Goal: Transaction & Acquisition: Book appointment/travel/reservation

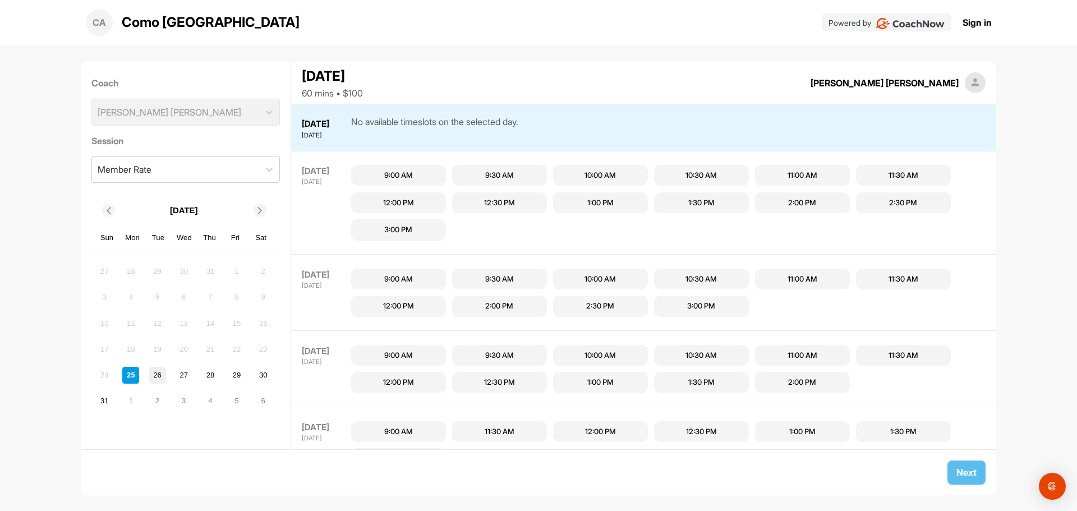
click at [160, 375] on div "26" at bounding box center [157, 375] width 17 height 17
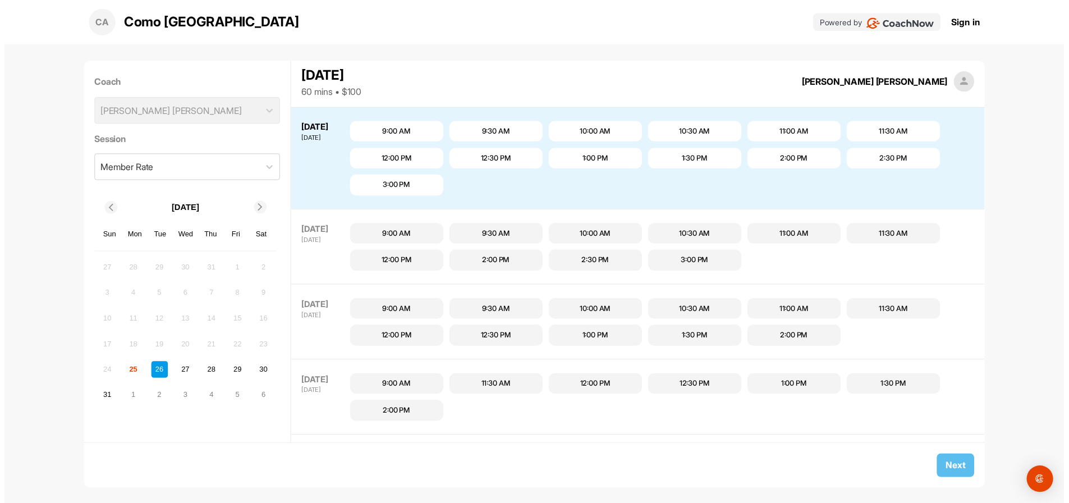
scroll to position [47, 0]
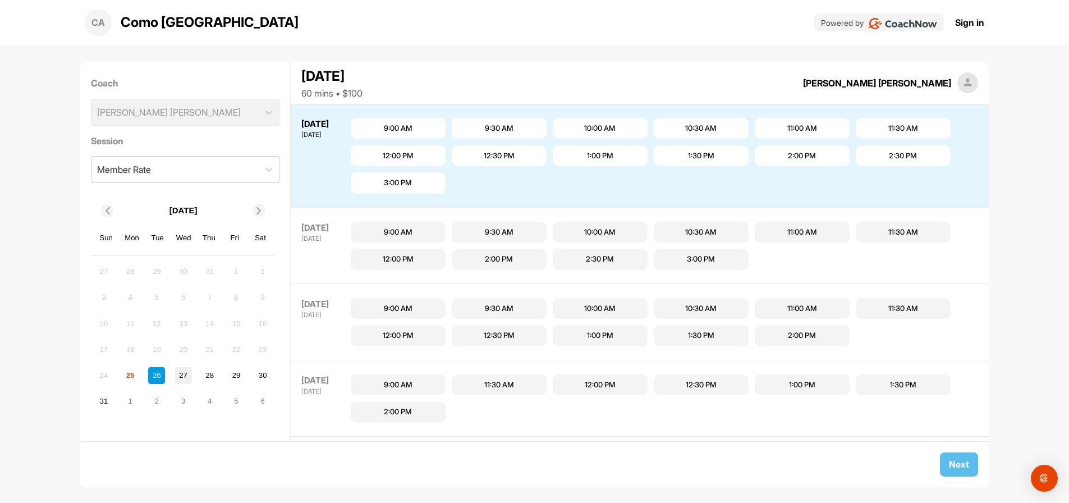
click at [179, 373] on div "27" at bounding box center [183, 375] width 17 height 17
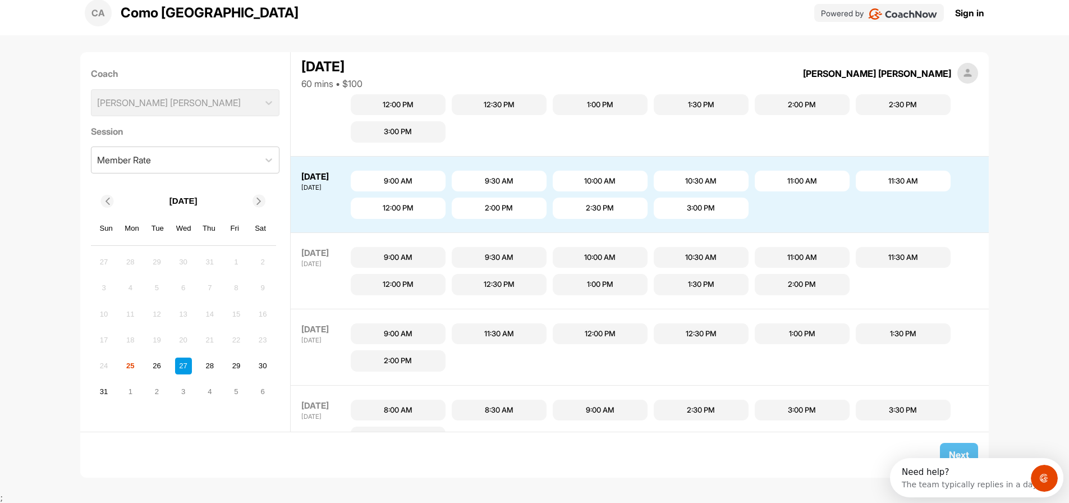
scroll to position [150, 0]
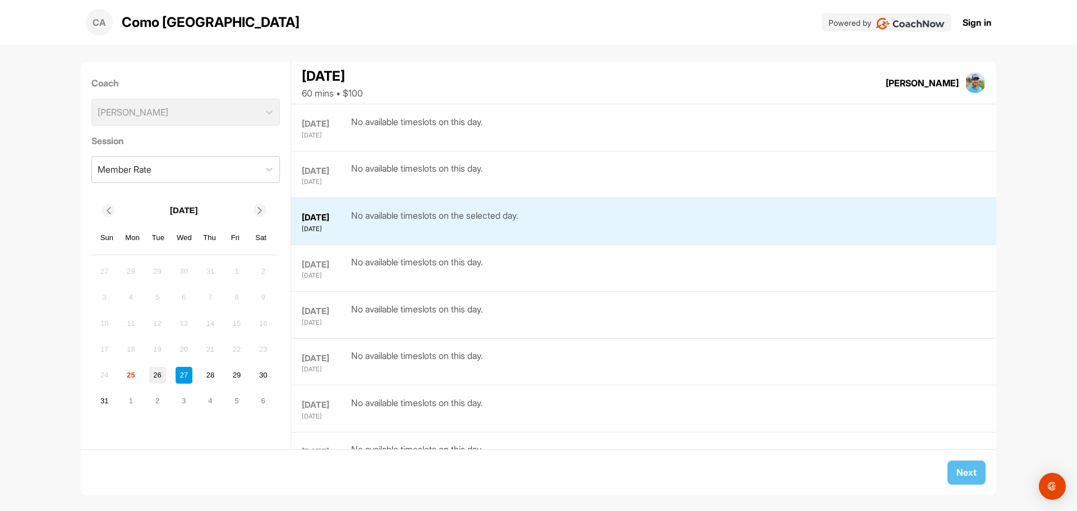
click at [154, 374] on div "26" at bounding box center [157, 375] width 17 height 17
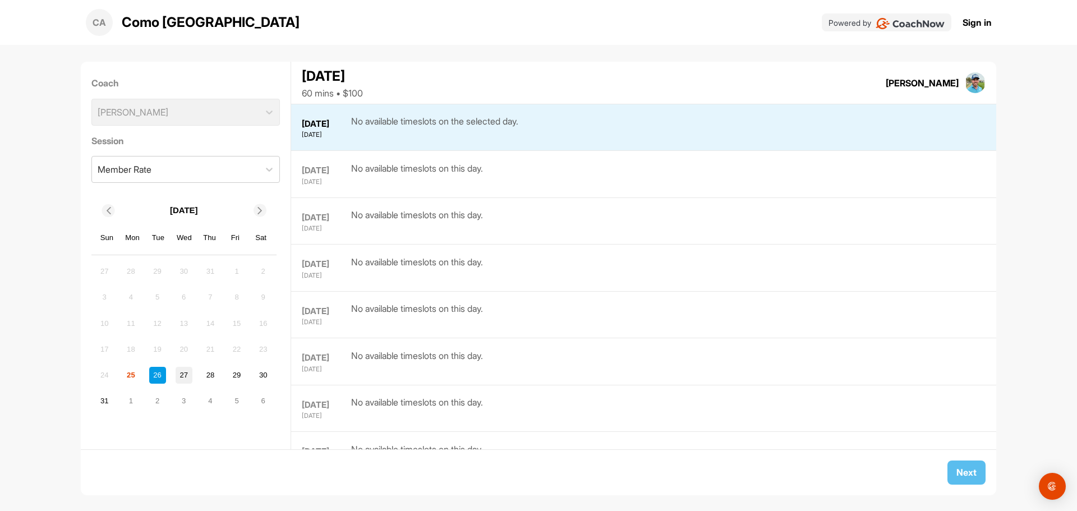
click at [184, 374] on div "27" at bounding box center [184, 375] width 17 height 17
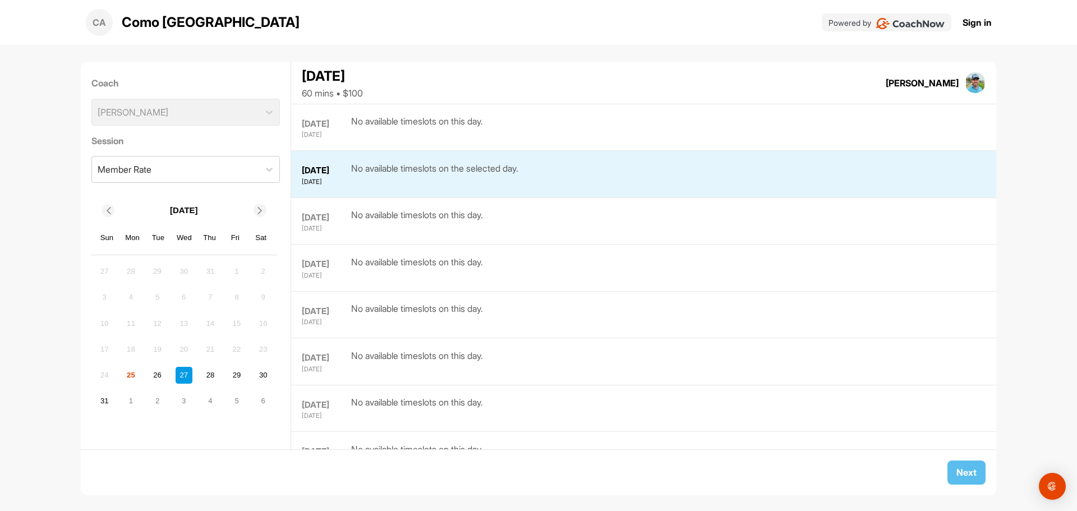
scroll to position [94, 0]
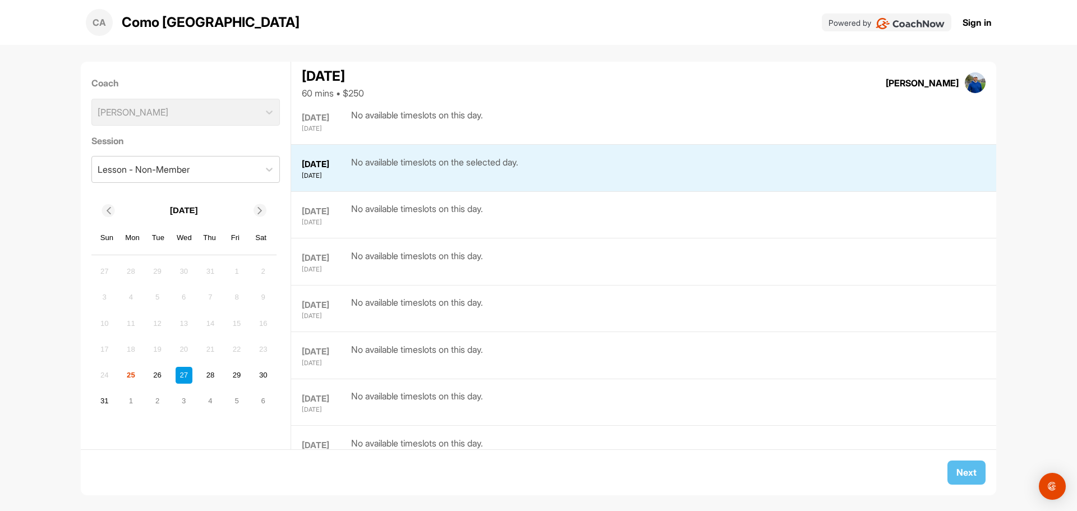
scroll to position [94, 0]
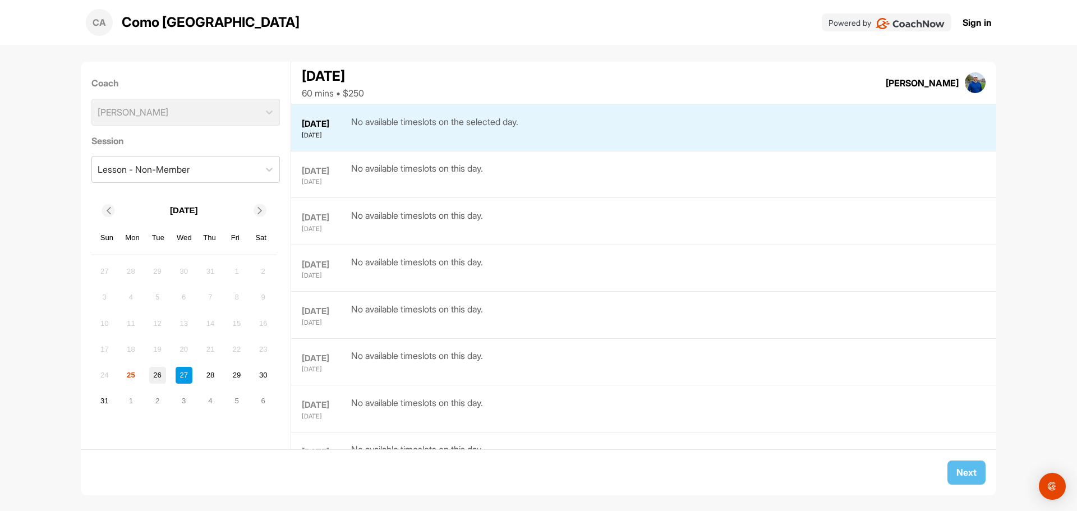
click at [151, 376] on div "26" at bounding box center [157, 375] width 17 height 17
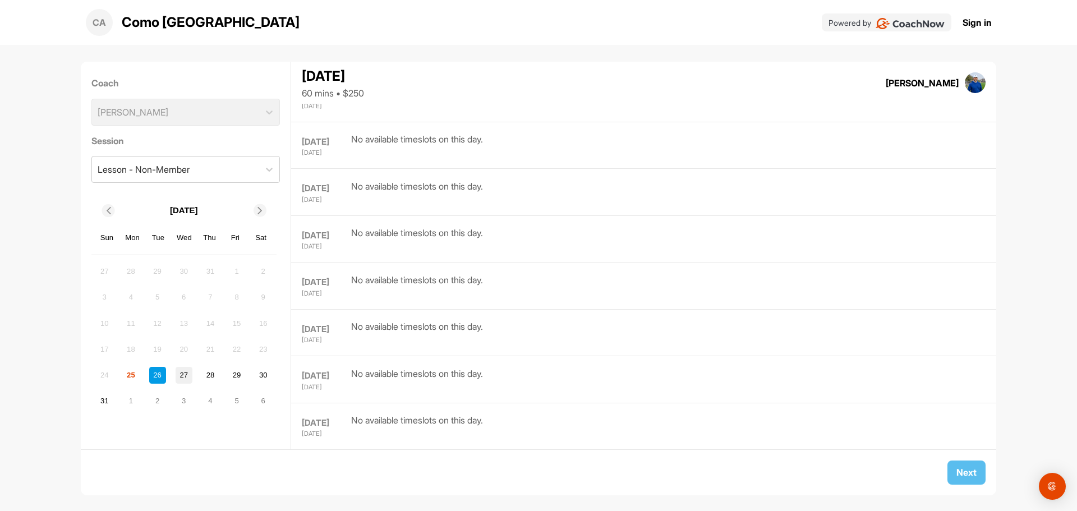
scroll to position [0, 0]
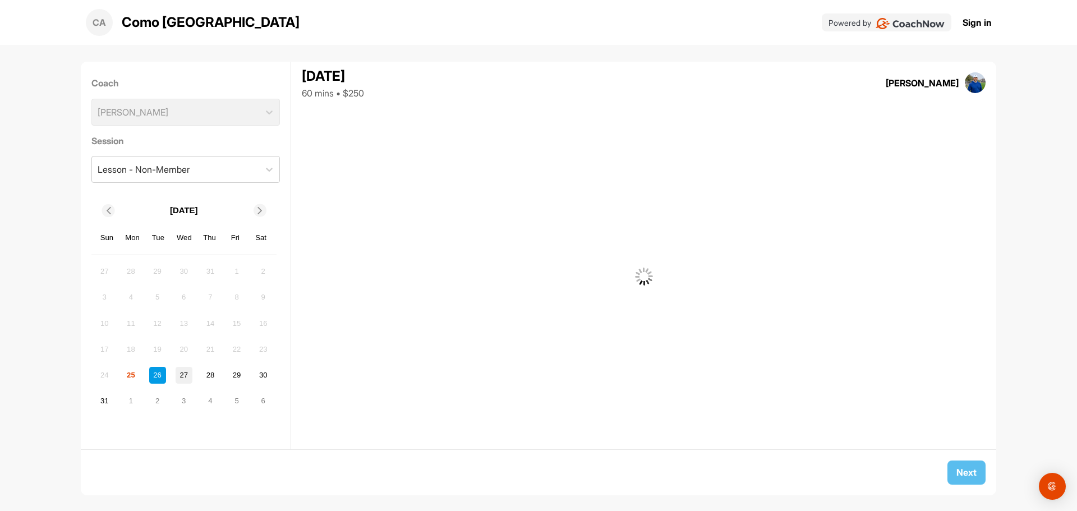
click at [178, 377] on div "27" at bounding box center [184, 375] width 17 height 17
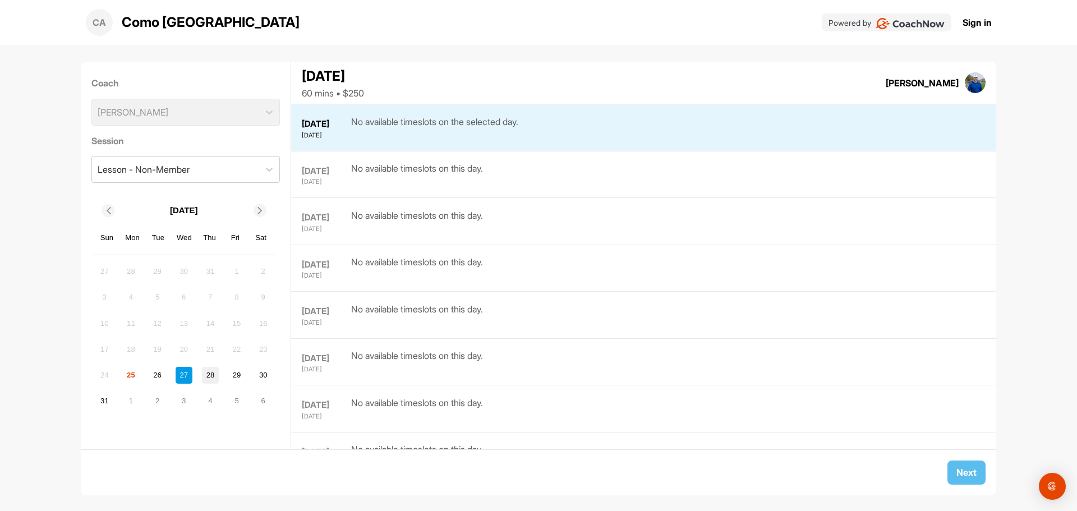
click at [212, 378] on div "28" at bounding box center [210, 375] width 17 height 17
click at [243, 379] on div "29" at bounding box center [236, 375] width 17 height 17
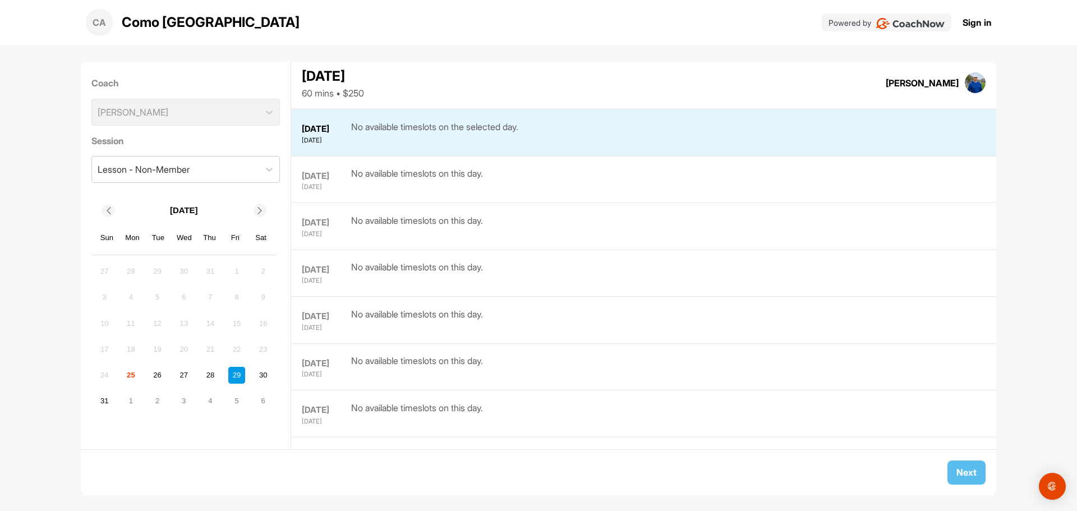
scroll to position [187, 0]
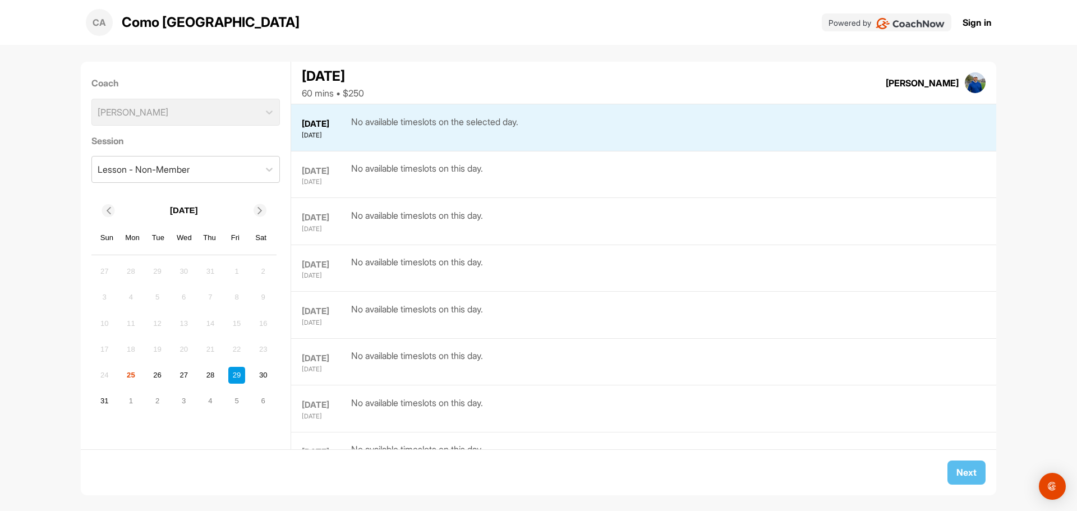
click at [278, 377] on div "Coach Jack Daneshmand Session Lesson - Non-Member August 2025 Sun Mon Tue Wed T…" at bounding box center [186, 256] width 210 height 388
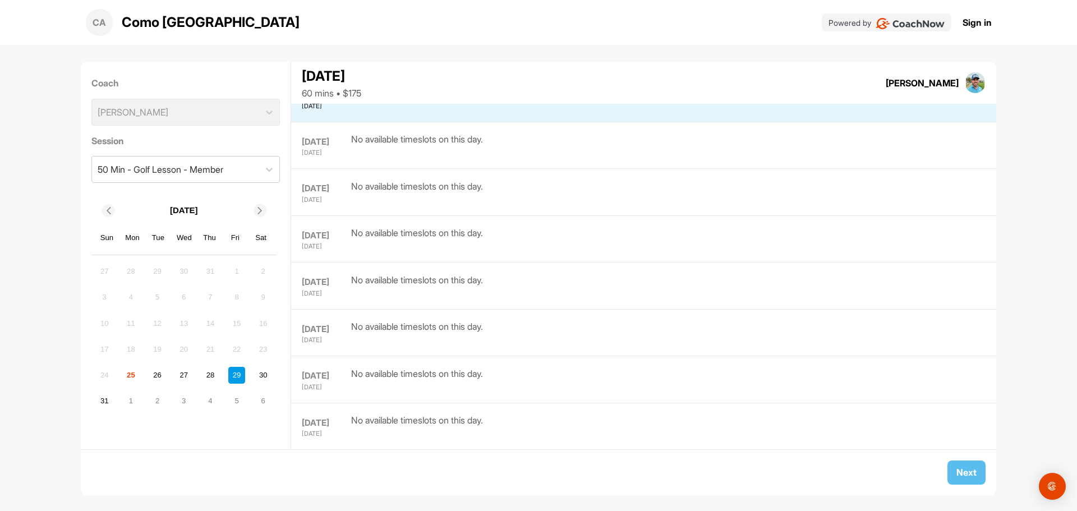
scroll to position [217, 0]
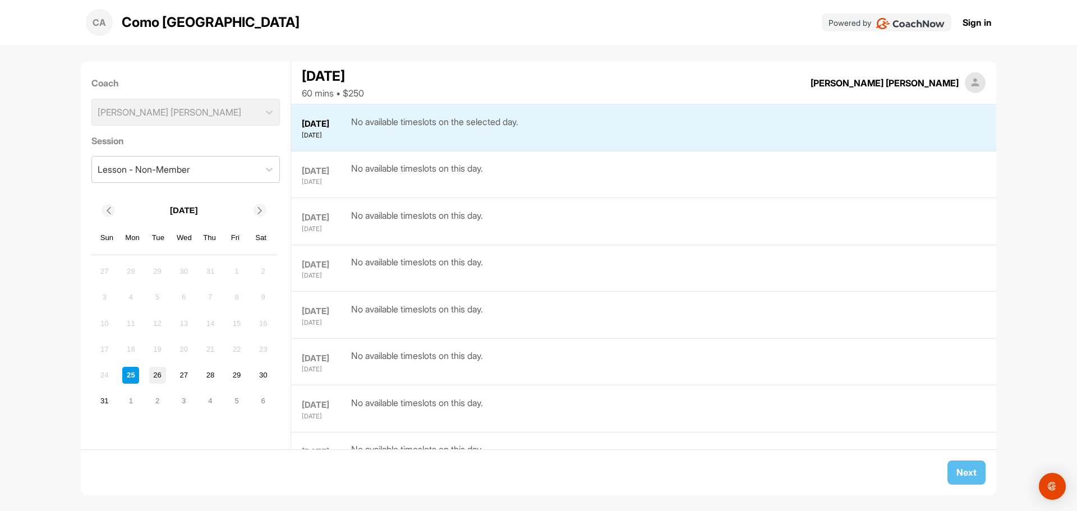
click at [153, 377] on div "26" at bounding box center [157, 375] width 17 height 17
click at [183, 376] on div "27" at bounding box center [184, 375] width 17 height 17
click at [209, 373] on div "28" at bounding box center [210, 375] width 17 height 17
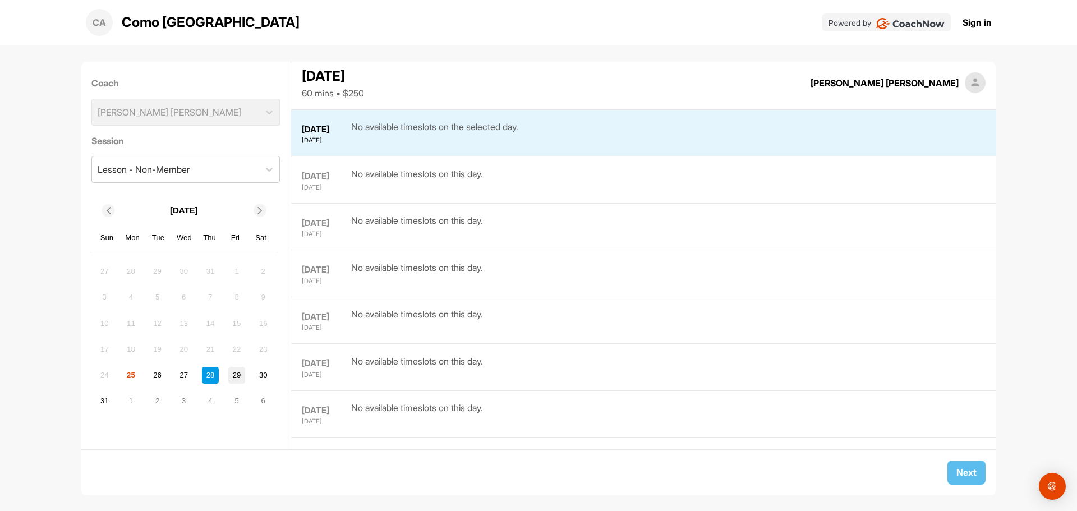
scroll to position [141, 0]
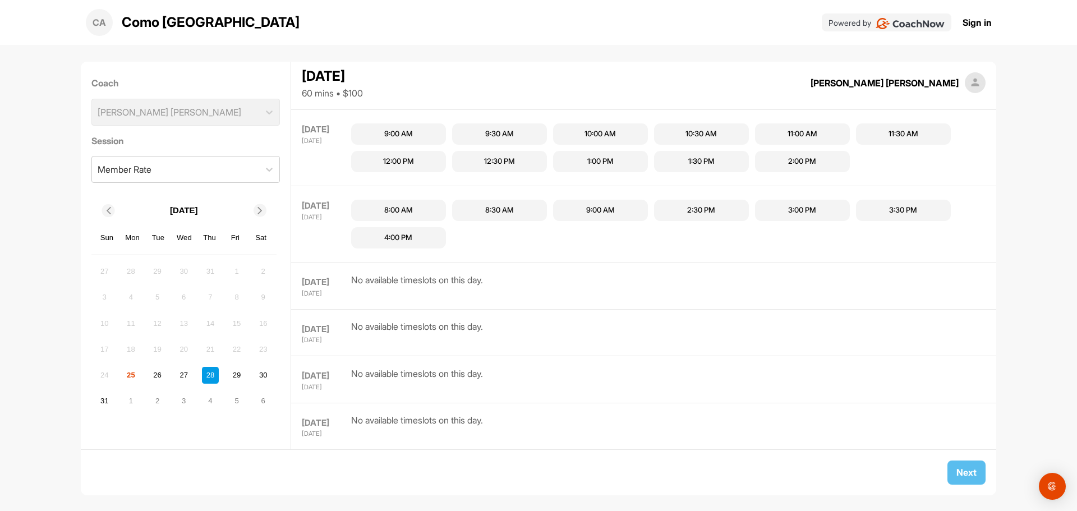
scroll to position [940, 0]
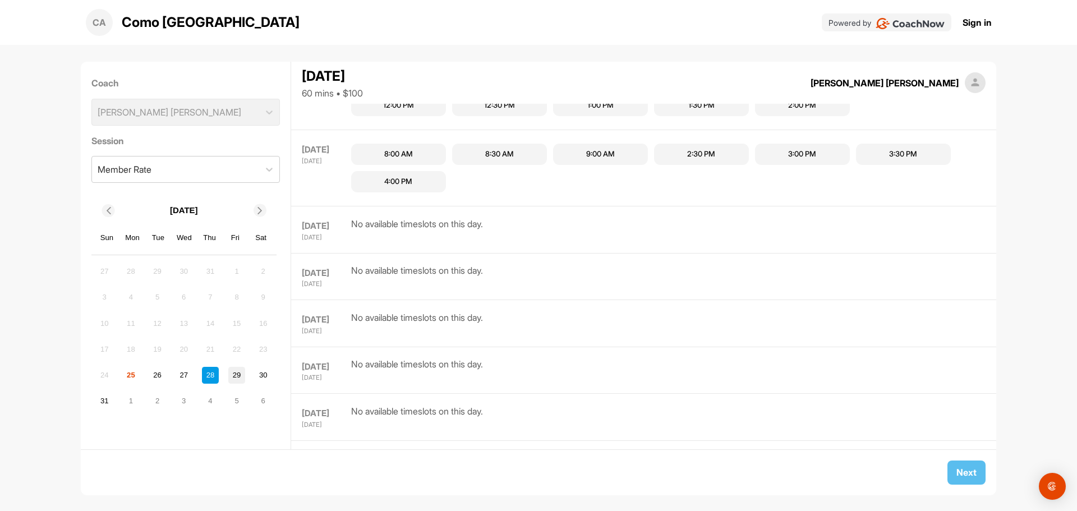
click at [237, 375] on div "29" at bounding box center [236, 375] width 17 height 17
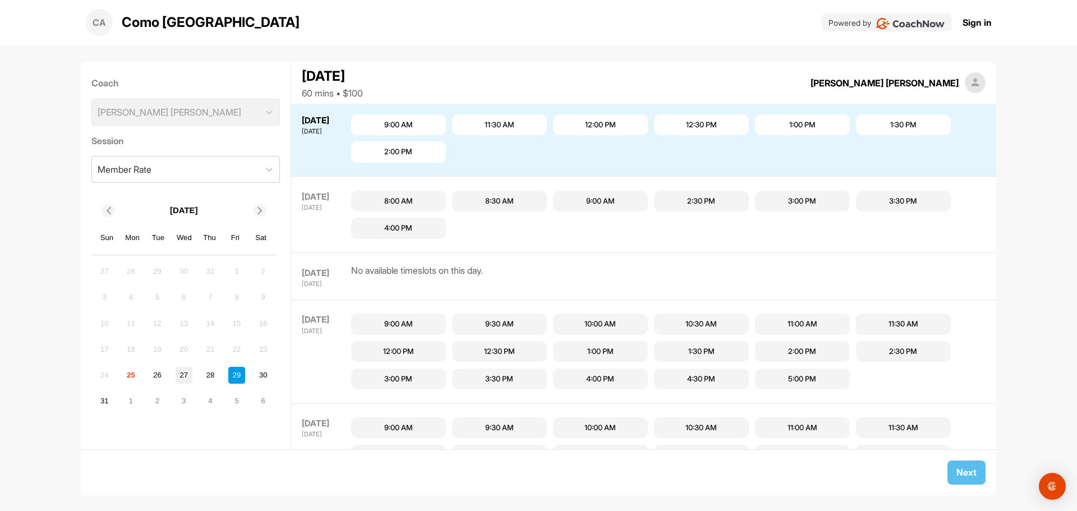
scroll to position [303, 0]
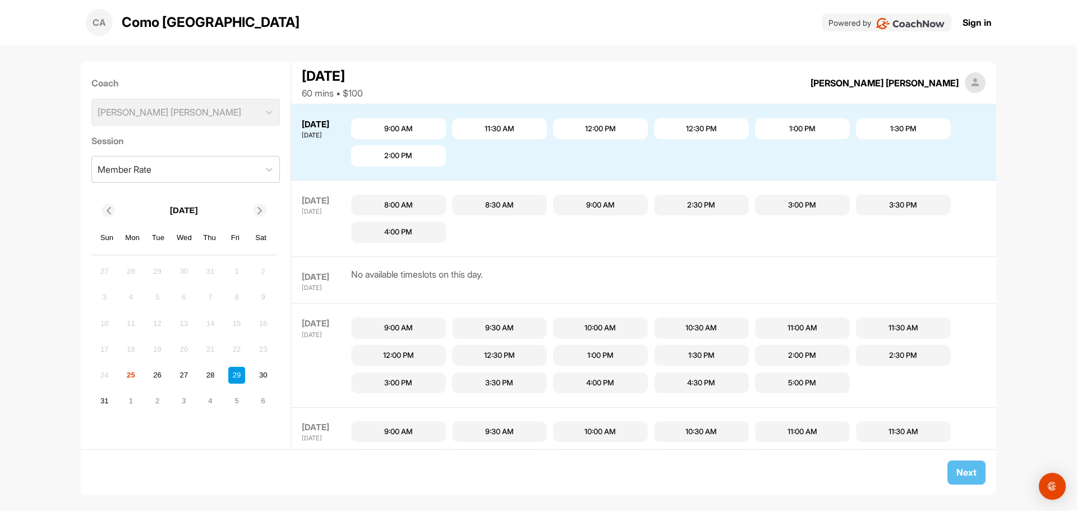
click at [714, 213] on div "2:30 PM" at bounding box center [701, 205] width 95 height 21
click at [971, 462] on button "Next" at bounding box center [967, 473] width 38 height 24
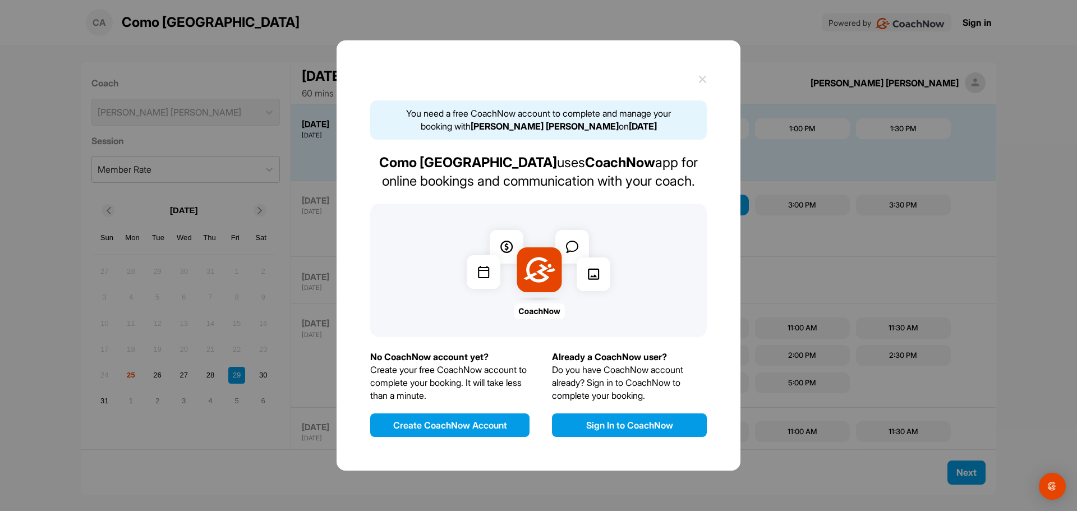
click at [499, 429] on button "Create CoachNow Account" at bounding box center [449, 425] width 159 height 24
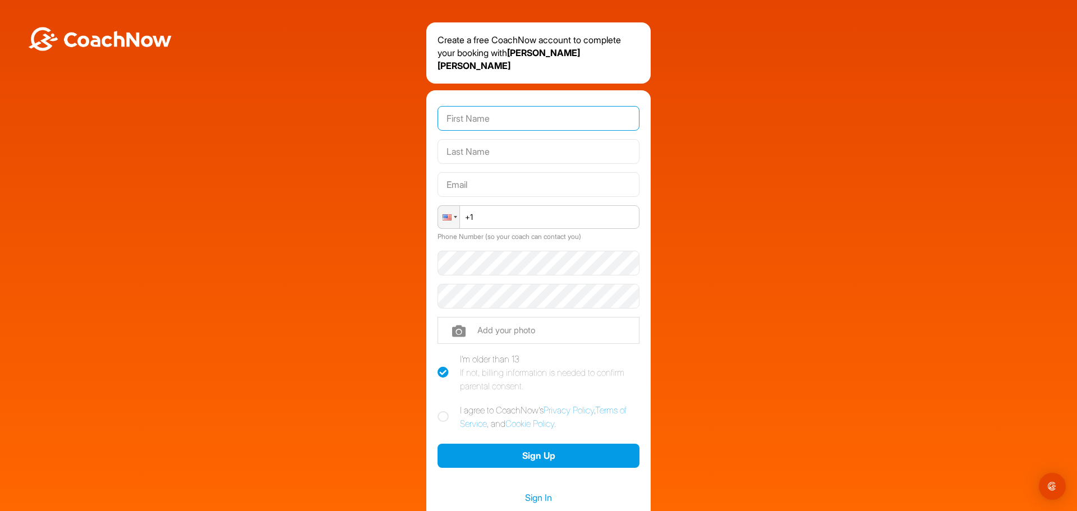
drag, startPoint x: 494, startPoint y: 99, endPoint x: 498, endPoint y: 108, distance: 9.5
click at [494, 106] on input "text" at bounding box center [539, 118] width 202 height 25
type input "Travis"
type input "Orr"
click at [549, 205] on input "+1" at bounding box center [539, 217] width 202 height 24
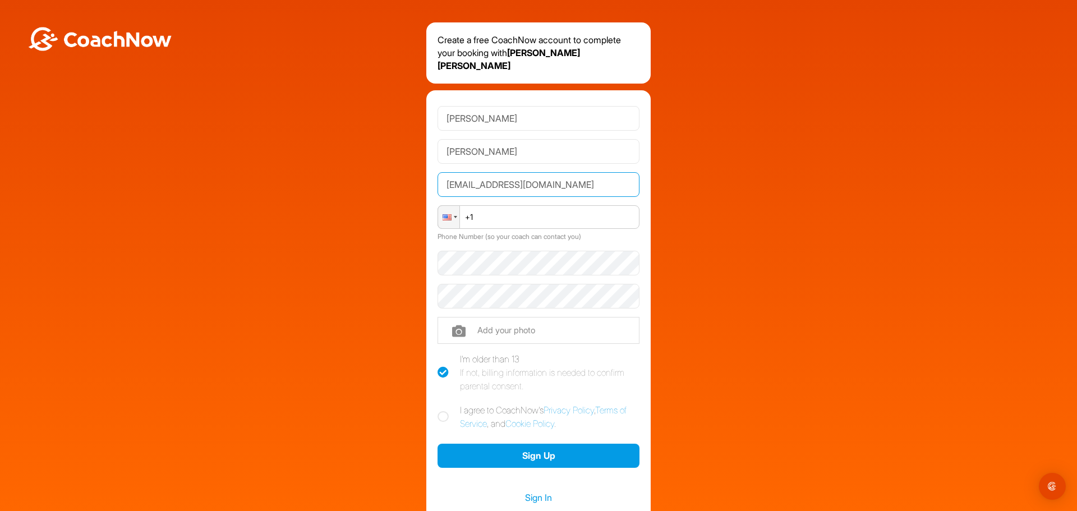
drag, startPoint x: 585, startPoint y: 177, endPoint x: 286, endPoint y: 176, distance: 298.5
click at [286, 176] on div "Create a free CoachNow account to complete your booking with Riter Kerr Travis …" at bounding box center [539, 275] width 1066 height 507
type input "torr281@gmail.com"
click at [533, 205] on input "+1" at bounding box center [539, 217] width 202 height 24
type input "+1 (281) 433-7767"
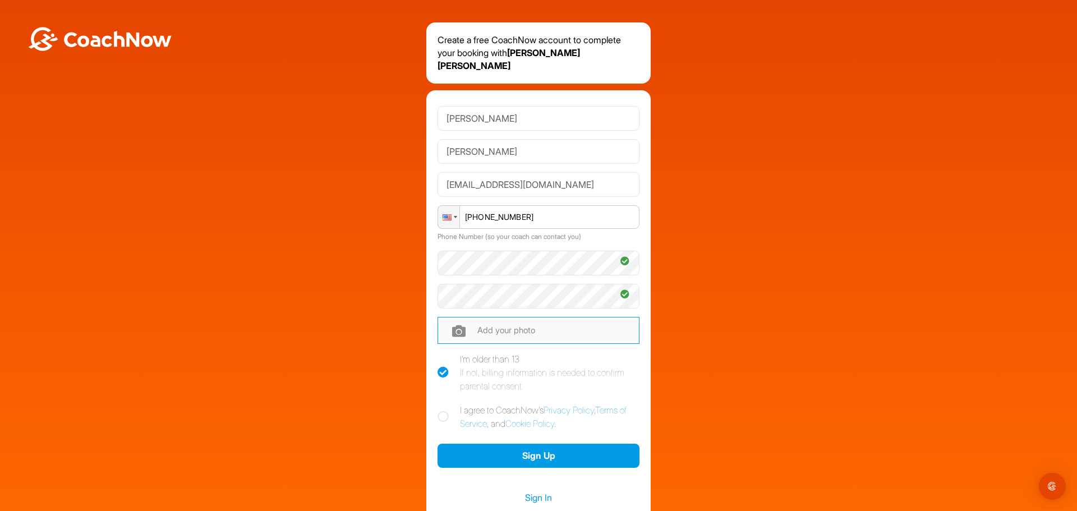
click at [535, 324] on input "file" at bounding box center [539, 330] width 202 height 27
type input "C:\fakepath\passport phot 3.24.2025.JPG"
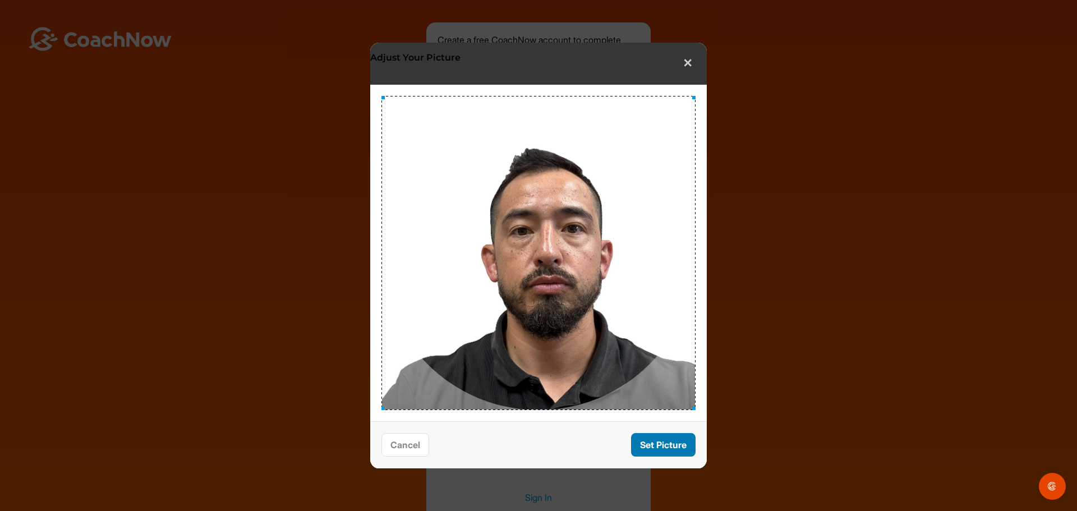
click at [675, 442] on button "Set Picture" at bounding box center [663, 445] width 65 height 24
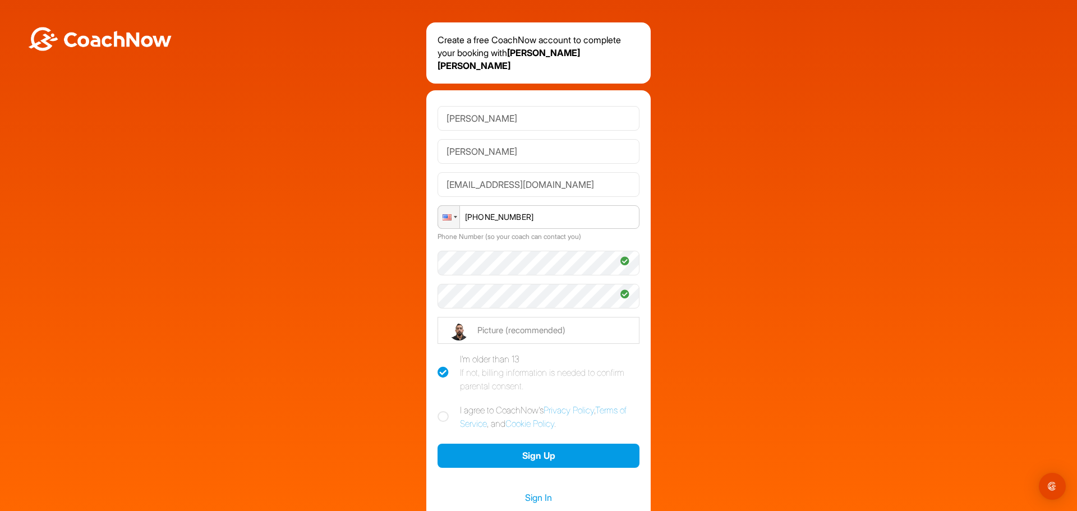
click at [433, 394] on div "Travis Orr torr281@gmail.com Phone +1 (281) 433-7767 Phone Number (so your coac…" at bounding box center [538, 309] width 224 height 439
click at [439, 411] on icon at bounding box center [443, 416] width 11 height 11
click at [439, 403] on input "I agree to CoachNow's Privacy Policy , Terms of Service , and Cookie Policy ." at bounding box center [441, 406] width 7 height 7
checkbox input "true"
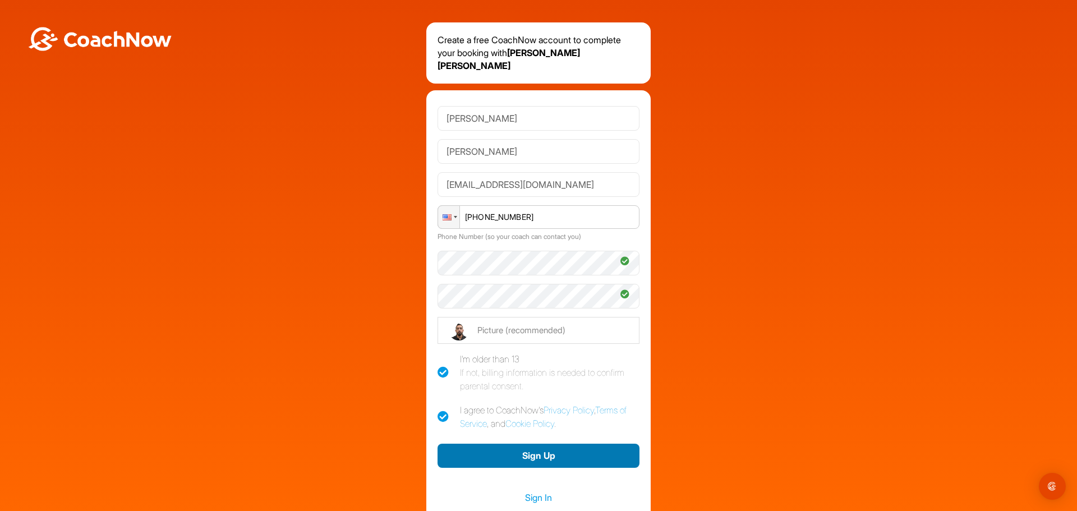
click at [549, 447] on button "Sign Up" at bounding box center [539, 456] width 202 height 24
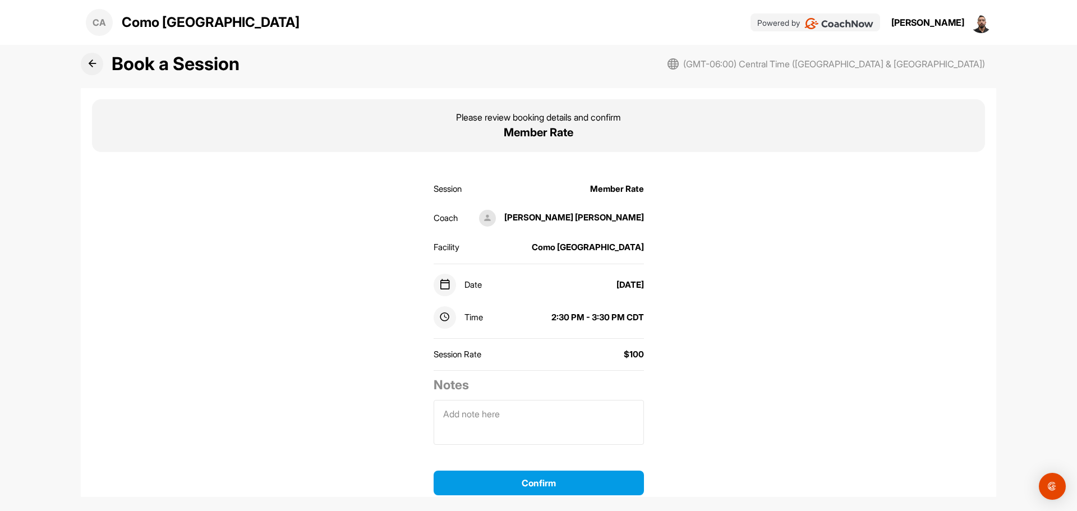
scroll to position [32, 0]
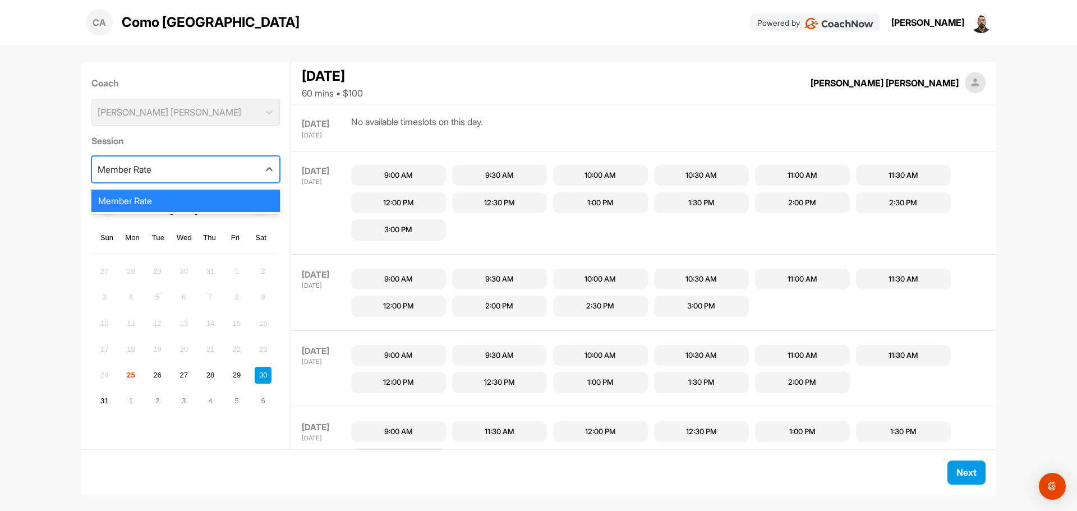
click at [196, 174] on div "Member Rate" at bounding box center [176, 170] width 168 height 26
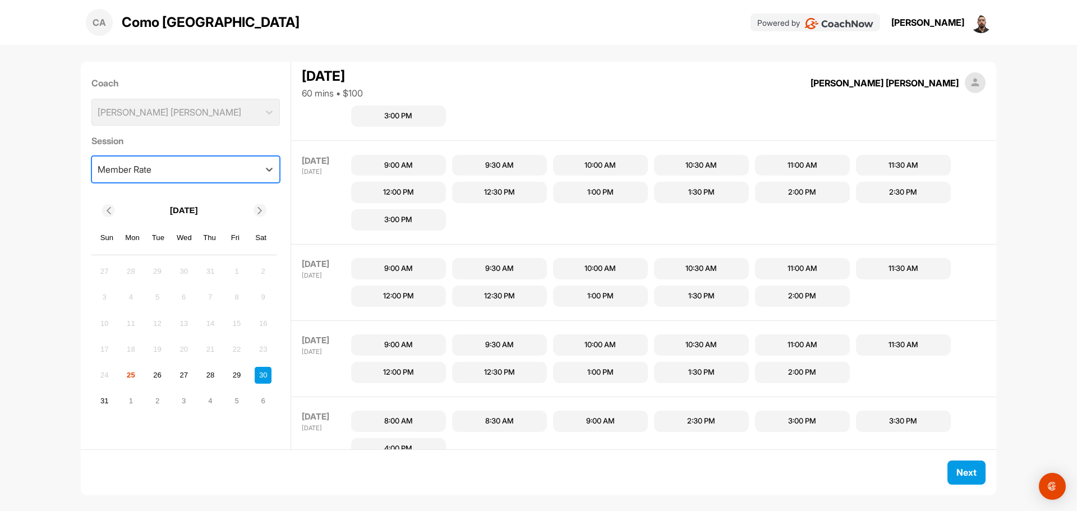
scroll to position [697, 0]
